Goal: Information Seeking & Learning: Learn about a topic

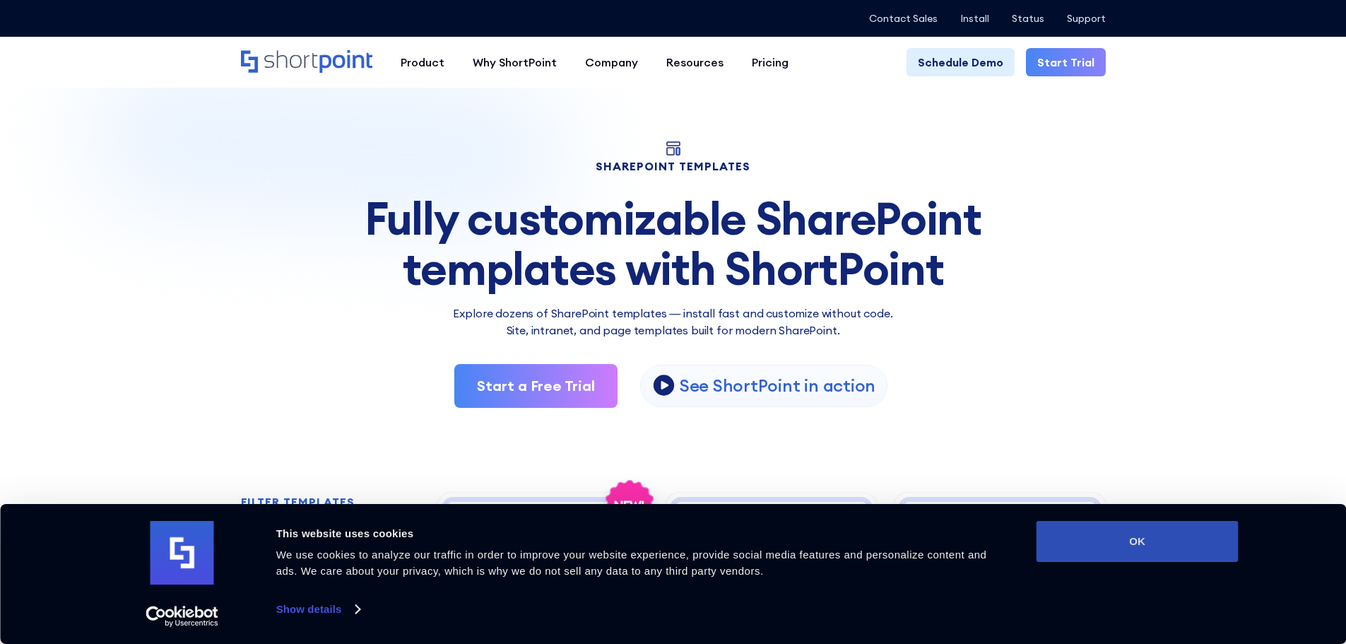
click at [1083, 543] on button "OK" at bounding box center [1137, 541] width 202 height 41
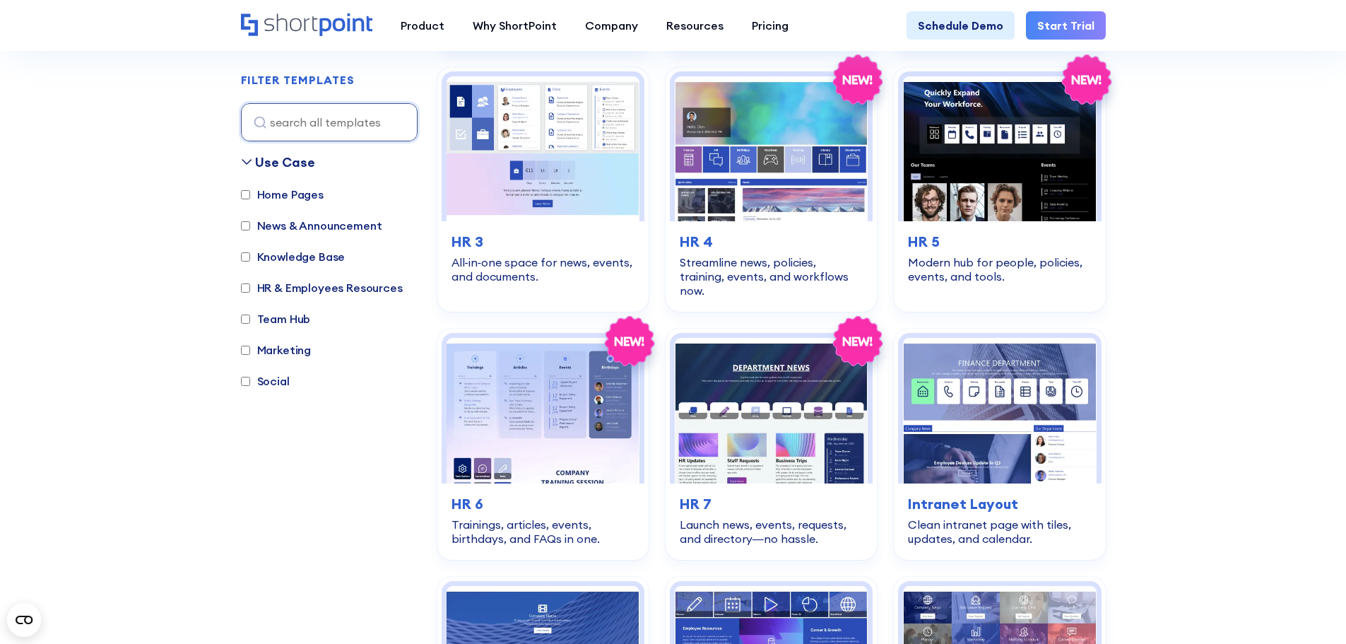
scroll to position [494, 0]
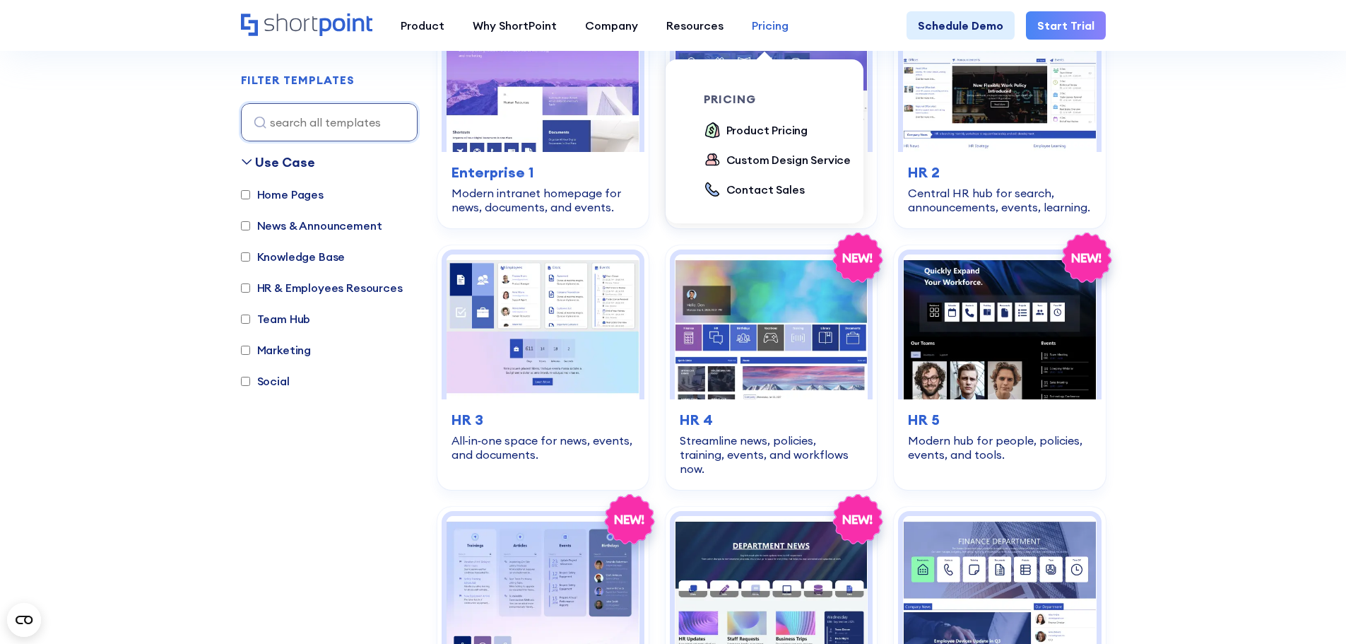
click at [769, 24] on div "Pricing" at bounding box center [770, 25] width 37 height 17
click at [764, 130] on div "Product Pricing" at bounding box center [767, 130] width 82 height 17
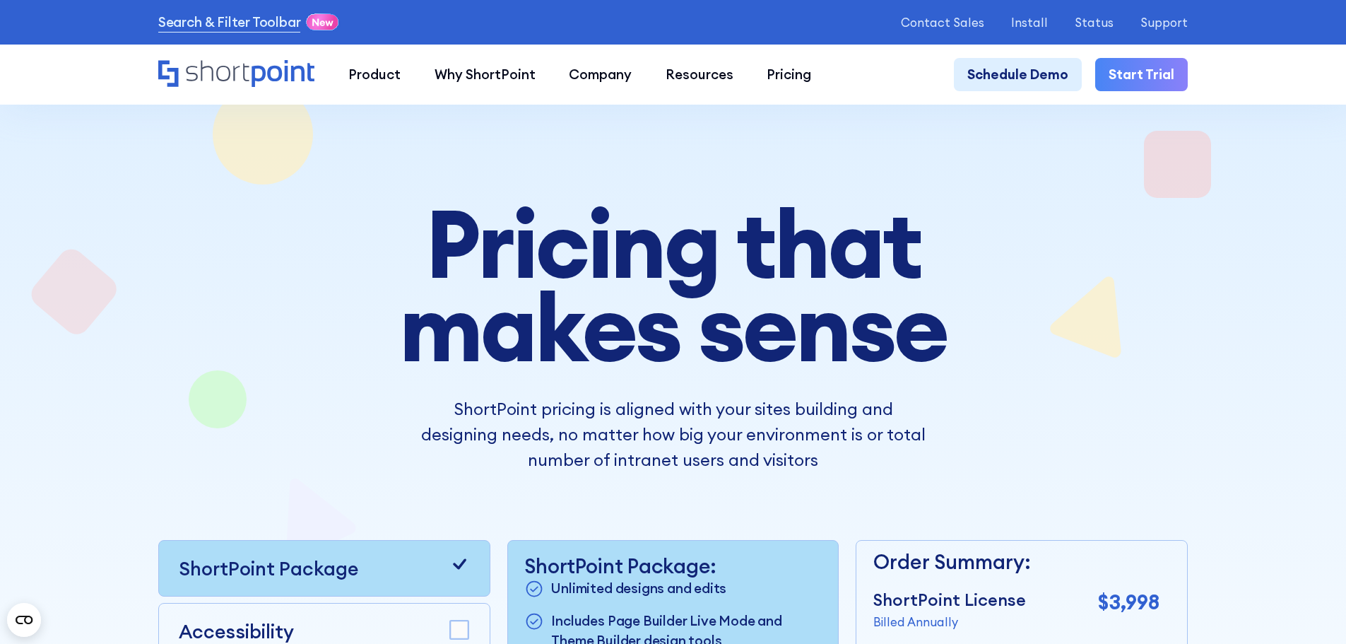
scroll to position [424, 0]
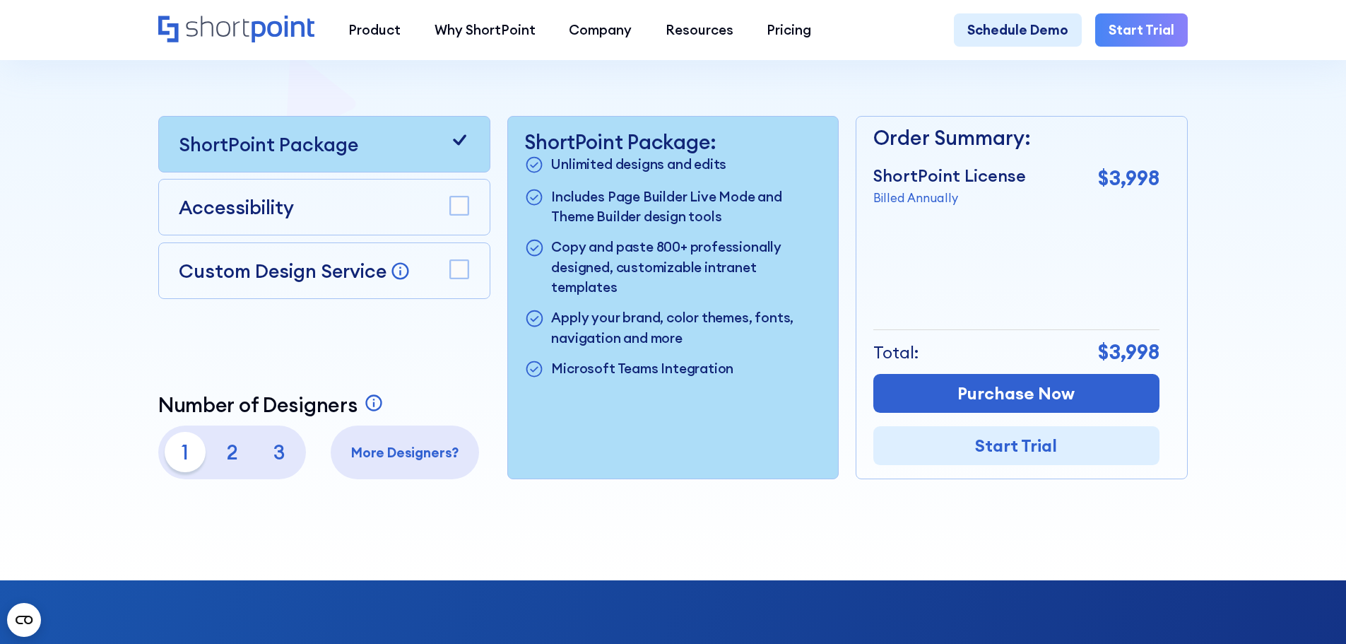
click at [227, 456] on p "2" at bounding box center [232, 452] width 40 height 40
click at [212, 455] on p "2" at bounding box center [232, 452] width 40 height 40
click at [206, 451] on div "1 2 3" at bounding box center [232, 452] width 134 height 40
click at [190, 451] on p "1" at bounding box center [185, 452] width 40 height 40
click at [212, 460] on p "2" at bounding box center [232, 452] width 40 height 40
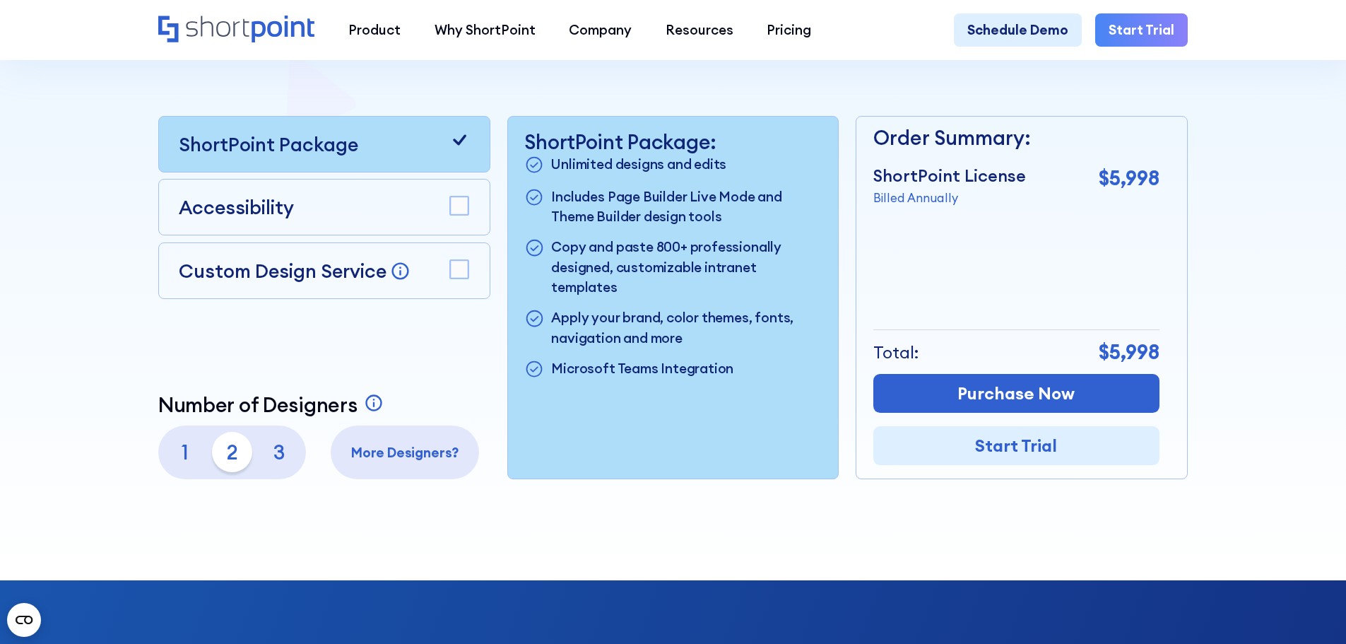
click at [174, 461] on p "1" at bounding box center [185, 452] width 40 height 40
click at [212, 457] on p "2" at bounding box center [232, 452] width 40 height 40
click at [406, 474] on div "More Designers?" at bounding box center [405, 452] width 148 height 54
click at [406, 463] on p "More Designers?" at bounding box center [405, 452] width 135 height 20
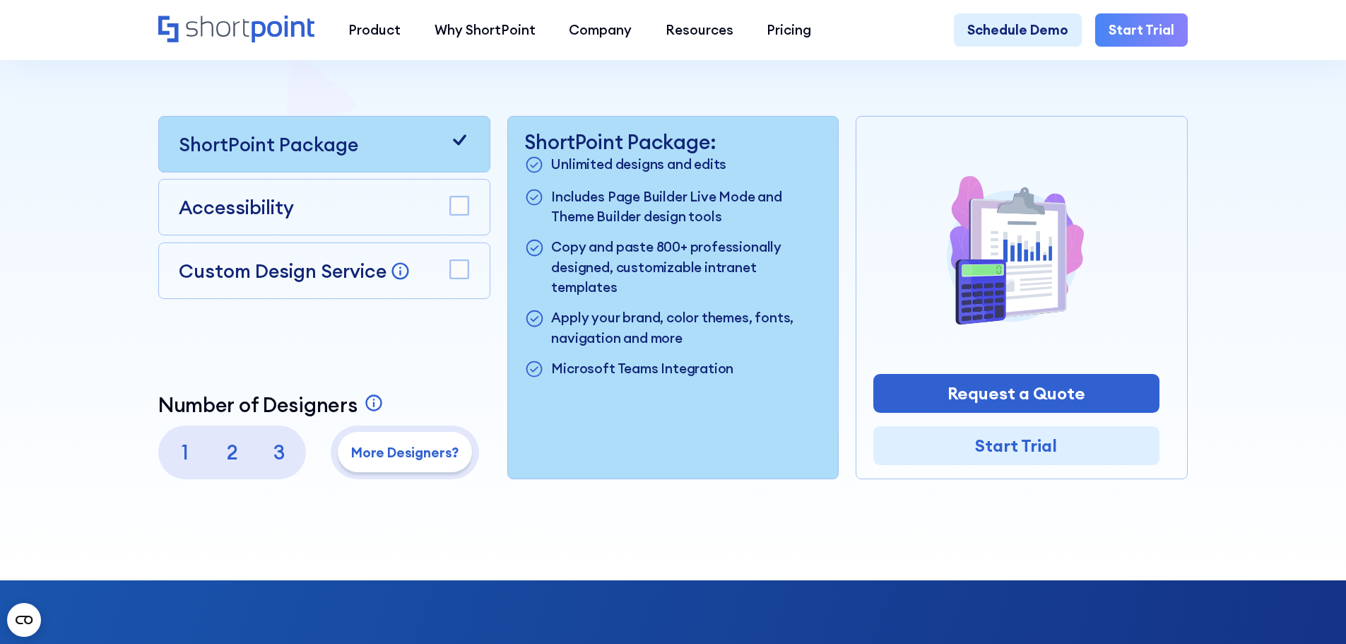
click at [228, 464] on p "2" at bounding box center [232, 452] width 40 height 40
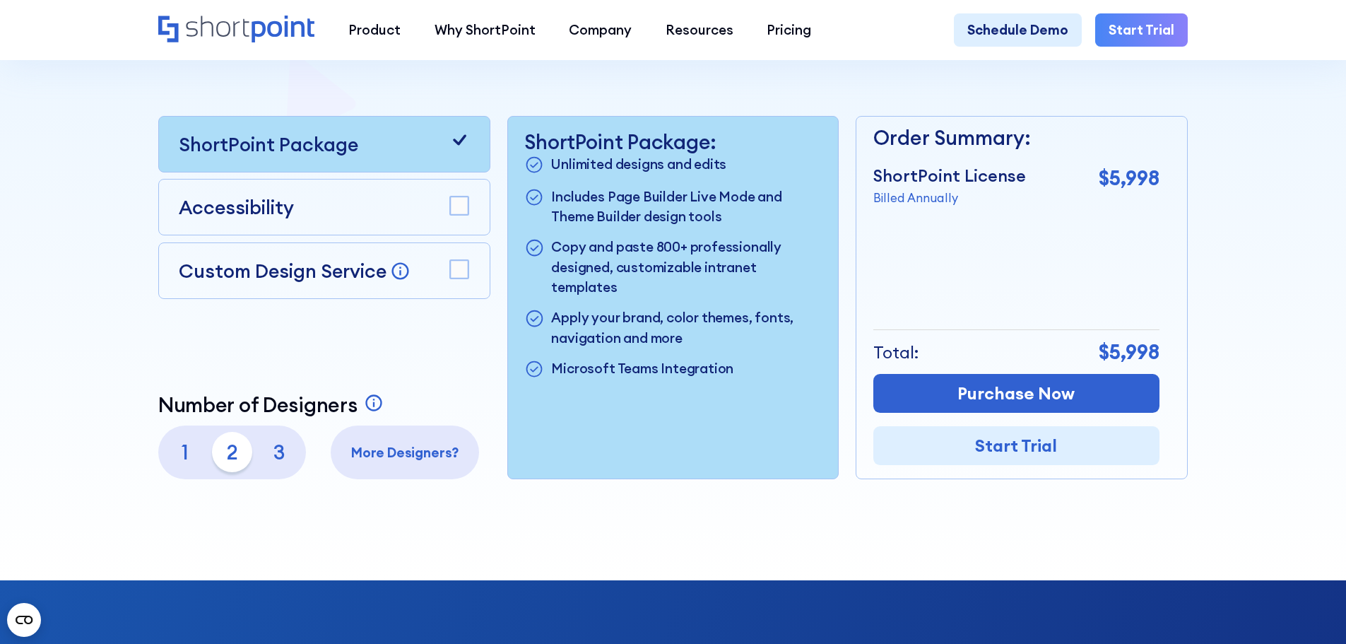
click at [1221, 115] on div at bounding box center [672, 95] width 1211 height 970
click at [189, 454] on p "1" at bounding box center [185, 452] width 40 height 40
click at [225, 463] on p "2" at bounding box center [232, 452] width 40 height 40
click at [180, 464] on p "1" at bounding box center [185, 452] width 40 height 40
click at [223, 460] on p "2" at bounding box center [232, 452] width 40 height 40
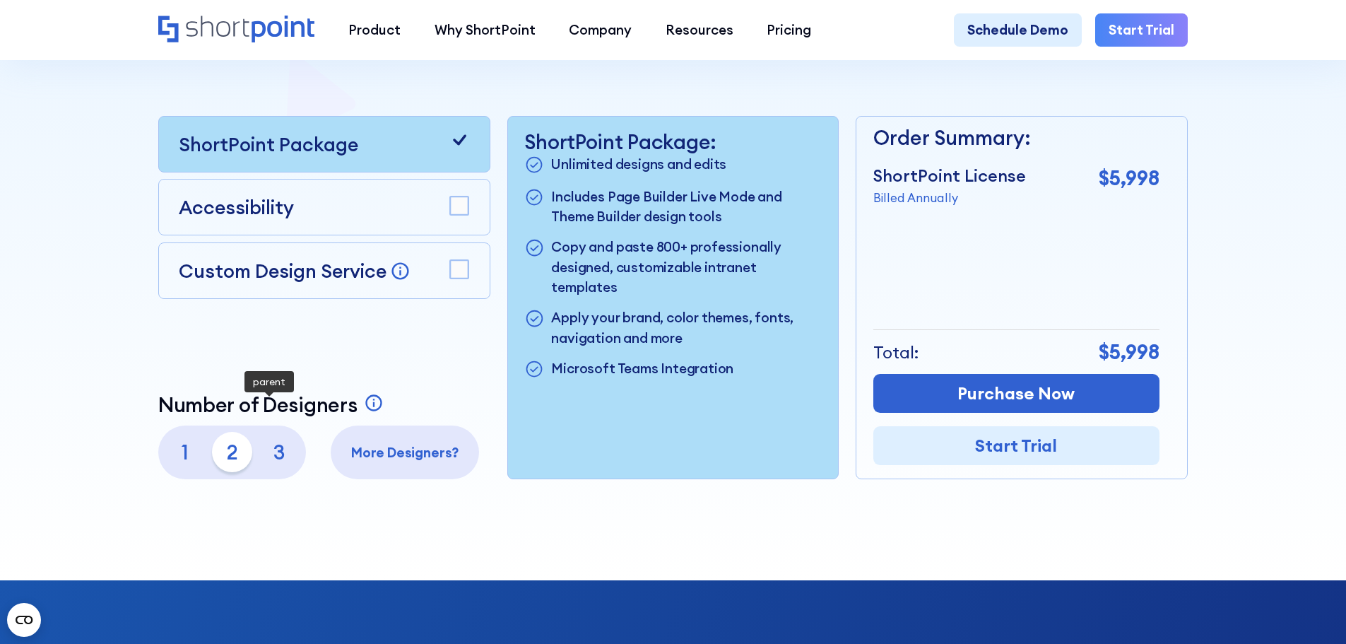
click at [183, 461] on p "1" at bounding box center [185, 452] width 40 height 40
click at [222, 456] on p "2" at bounding box center [232, 452] width 40 height 40
click at [172, 460] on p "1" at bounding box center [185, 452] width 40 height 40
click at [216, 463] on p "2" at bounding box center [232, 452] width 40 height 40
click at [189, 457] on p "1" at bounding box center [185, 452] width 40 height 40
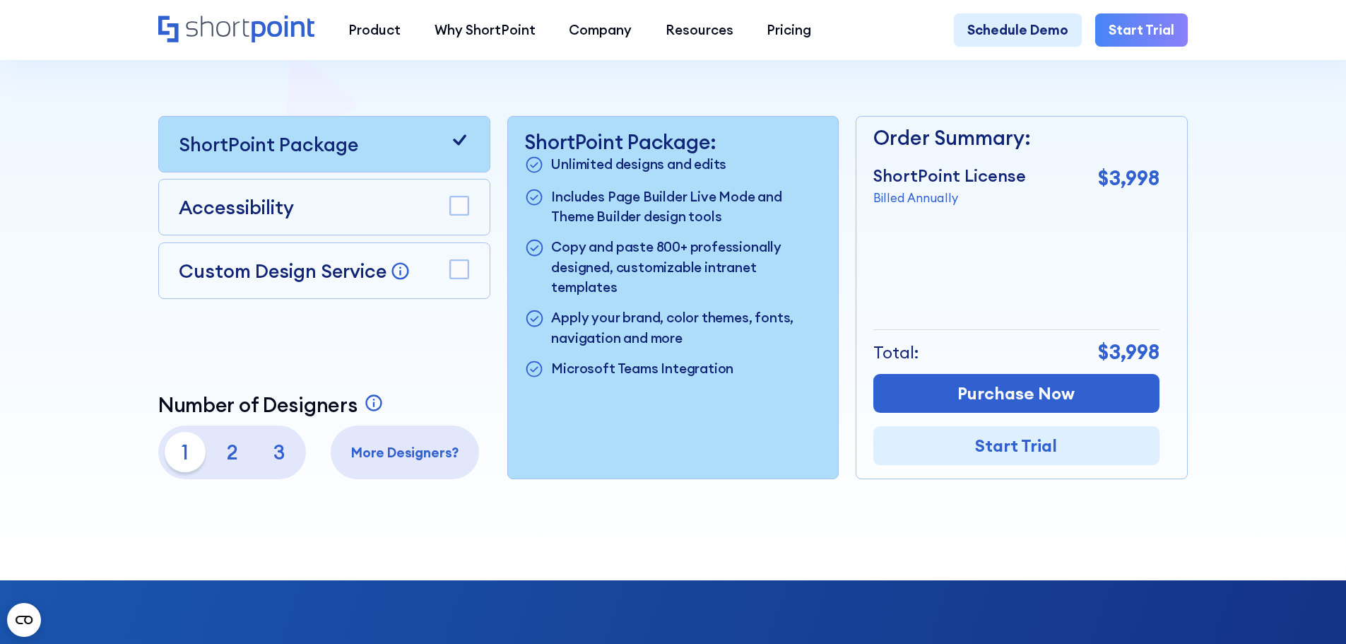
click at [235, 454] on p "2" at bounding box center [232, 452] width 40 height 40
